Goal: Answer question/provide support: Share knowledge or assist other users

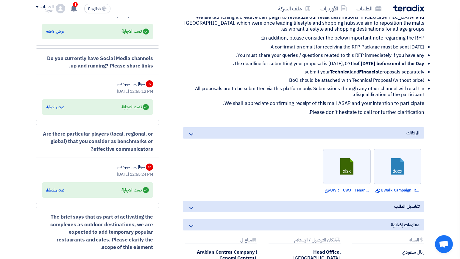
click at [57, 193] on div "عرض الاجابة" at bounding box center [55, 190] width 18 height 6
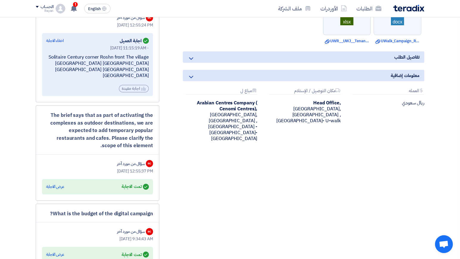
scroll to position [385, 0]
click at [52, 190] on div "عرض الاجابة" at bounding box center [55, 187] width 18 height 6
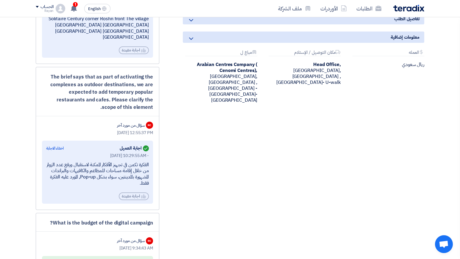
scroll to position [424, 0]
drag, startPoint x: 149, startPoint y: 170, endPoint x: 106, endPoint y: 193, distance: 48.6
click at [106, 193] on div "Answered اجابة العميل اخفاء الاجابة [DATE] 10:29:55 AM - الفكرة تكمن في تجهيز ا…" at bounding box center [97, 171] width 111 height 63
drag, startPoint x: 106, startPoint y: 193, endPoint x: 152, endPoint y: 164, distance: 54.4
click at [152, 164] on div "Answered اجابة العميل اخفاء الاجابة [DATE] 10:29:55 AM - الفكرة تكمن في تجهيز ا…" at bounding box center [97, 171] width 111 height 63
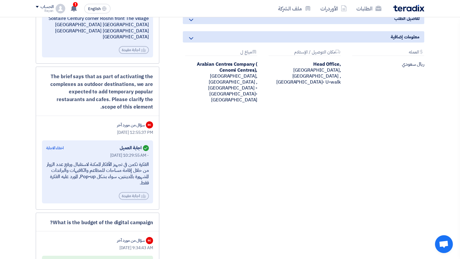
click at [152, 164] on div "Answered اجابة العميل اخفاء الاجابة [DATE] 10:29:55 AM - الفكرة تكمن في تجهيز ا…" at bounding box center [97, 171] width 111 height 63
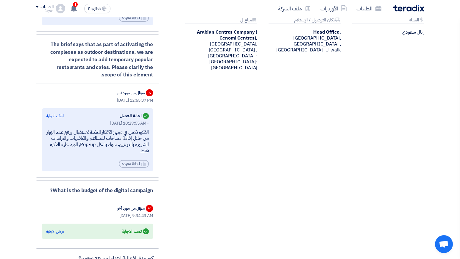
scroll to position [457, 0]
drag, startPoint x: 153, startPoint y: 139, endPoint x: 114, endPoint y: 157, distance: 42.8
click at [114, 157] on div "Answered اجابة العميل اخفاء الاجابة [DATE] 10:29:55 AM - الفكرة تكمن في تجهيز ا…" at bounding box center [97, 139] width 111 height 63
drag, startPoint x: 114, startPoint y: 157, endPoint x: 161, endPoint y: 134, distance: 52.0
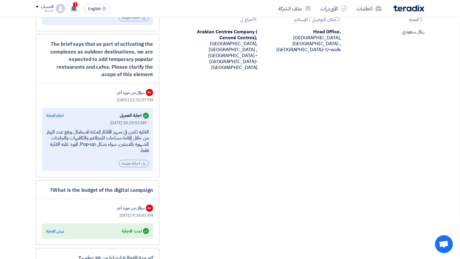
click at [153, 138] on div "The brief says that as part of activating the complexes as outdoor destinations…" at bounding box center [97, 105] width 123 height 143
drag, startPoint x: 149, startPoint y: 140, endPoint x: 117, endPoint y: 159, distance: 37.4
click at [117, 159] on div "Answered اجابة العميل اخفاء الاجابة [DATE] 10:29:55 AM - الفكرة تكمن في تجهيز ا…" at bounding box center [97, 139] width 111 height 63
drag, startPoint x: 117, startPoint y: 159, endPoint x: 156, endPoint y: 137, distance: 44.1
click at [156, 137] on div "The brief says that as part of activating the complexes as outdoor destinations…" at bounding box center [97, 105] width 123 height 143
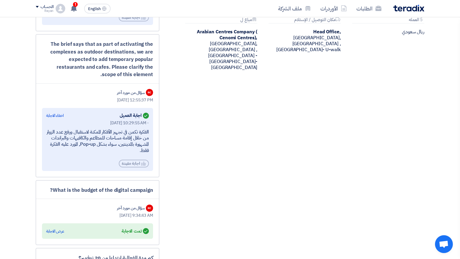
click at [156, 137] on div "The brief says that as part of activating the complexes as outdoor destinations…" at bounding box center [97, 105] width 123 height 143
drag, startPoint x: 148, startPoint y: 139, endPoint x: 118, endPoint y: 165, distance: 38.8
click at [118, 165] on div "[DATE] 10:29:55 AM - الفكرة تكمن في تجهيز الأفكار الممكنة لاستقبال ورفع عدد الز…" at bounding box center [97, 144] width 103 height 48
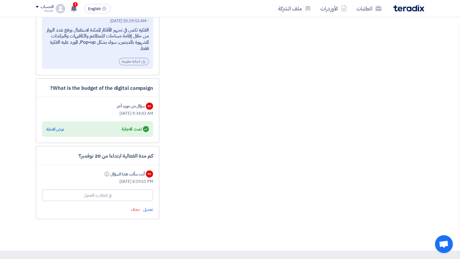
scroll to position [561, 0]
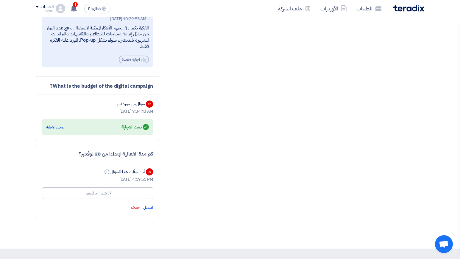
click at [59, 130] on div "عرض الاجابة" at bounding box center [55, 127] width 18 height 6
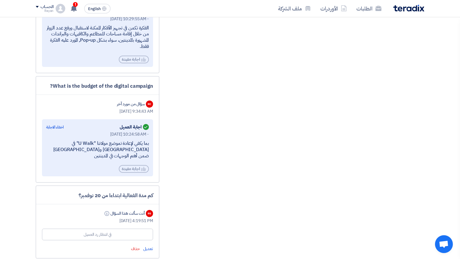
drag, startPoint x: 149, startPoint y: 150, endPoint x: 79, endPoint y: 157, distance: 69.9
click at [79, 157] on div "Answered اجابة العميل اخفاء الاجابة [DATE] 10:24:58 AM - بما يكفي لإعادة تموضع …" at bounding box center [97, 147] width 111 height 57
click at [79, 157] on div "بما يكفي لإعادة تموضع مولاتنا "U Walk" في [GEOGRAPHIC_DATA] و[GEOGRAPHIC_DATA] …" at bounding box center [97, 149] width 103 height 18
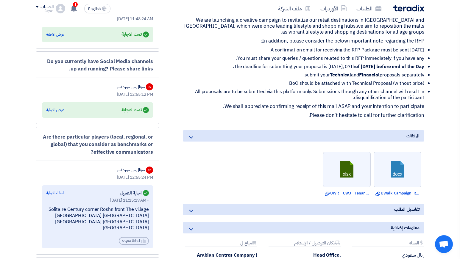
scroll to position [214, 0]
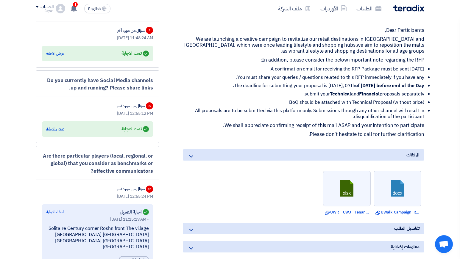
click at [55, 132] on div "عرض الاجابة" at bounding box center [55, 129] width 18 height 6
